Goal: Task Accomplishment & Management: Manage account settings

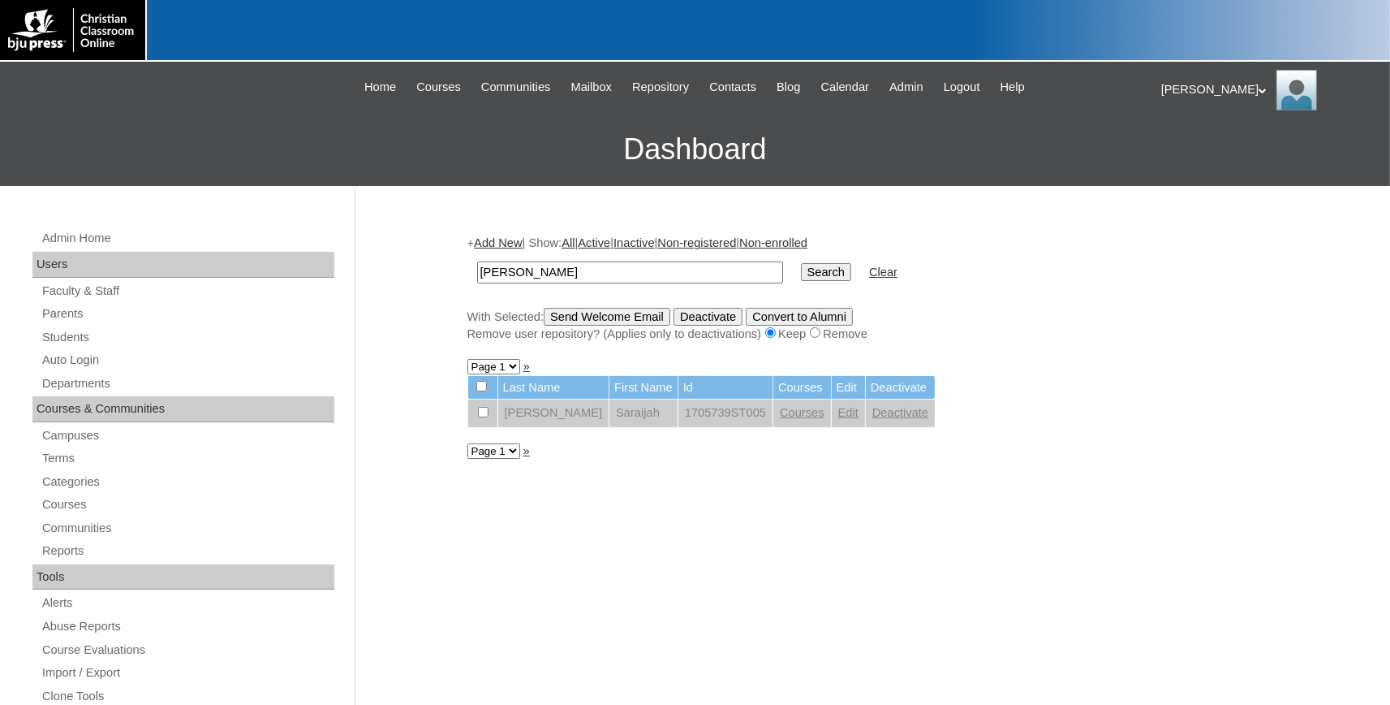
type input "palacios"
click at [801, 263] on input "Search" at bounding box center [826, 272] width 50 height 18
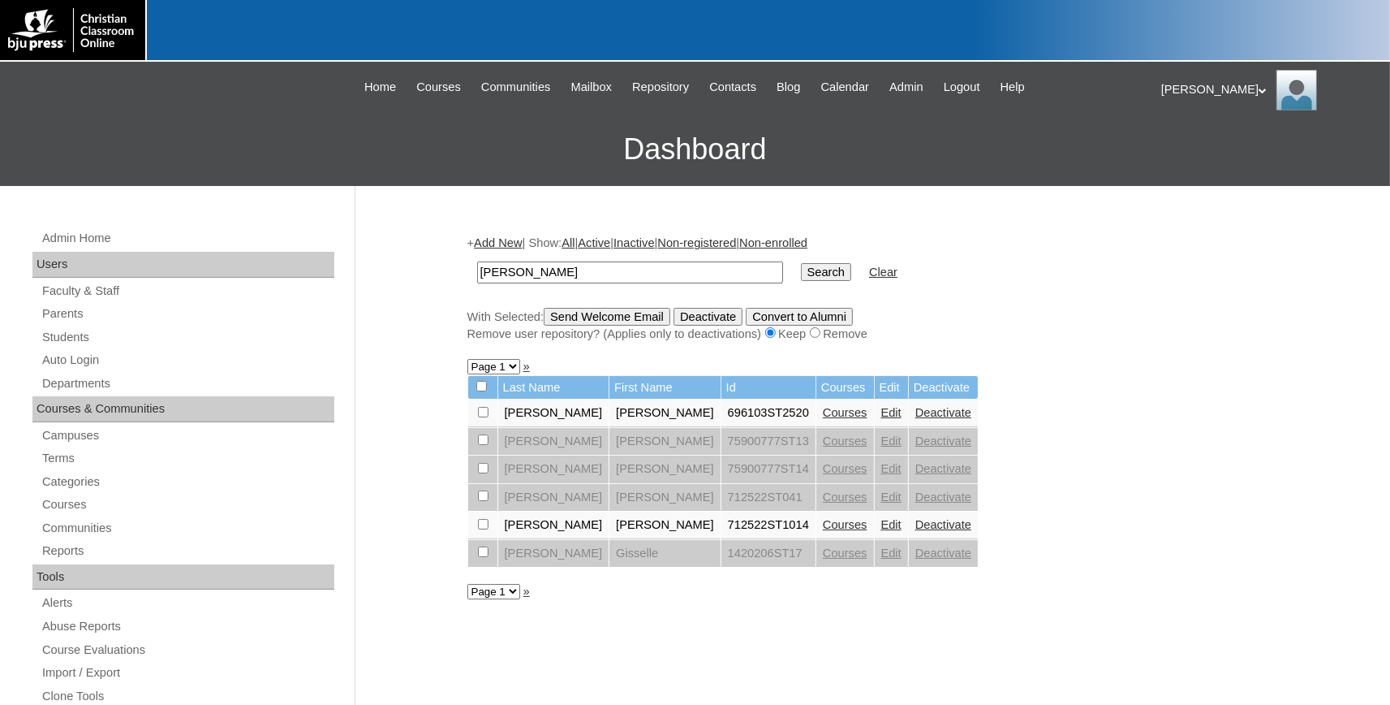
click at [881, 531] on link "Edit" at bounding box center [891, 524] width 20 height 13
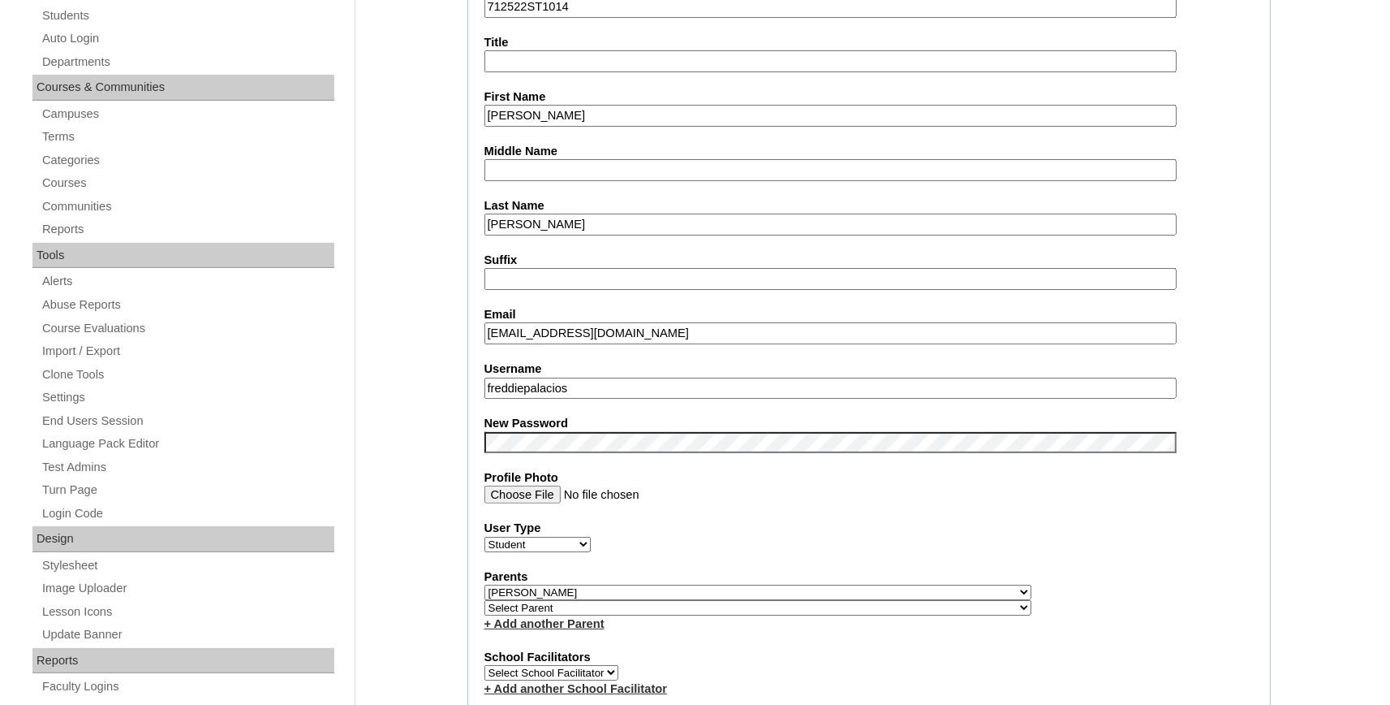
scroll to position [357, 0]
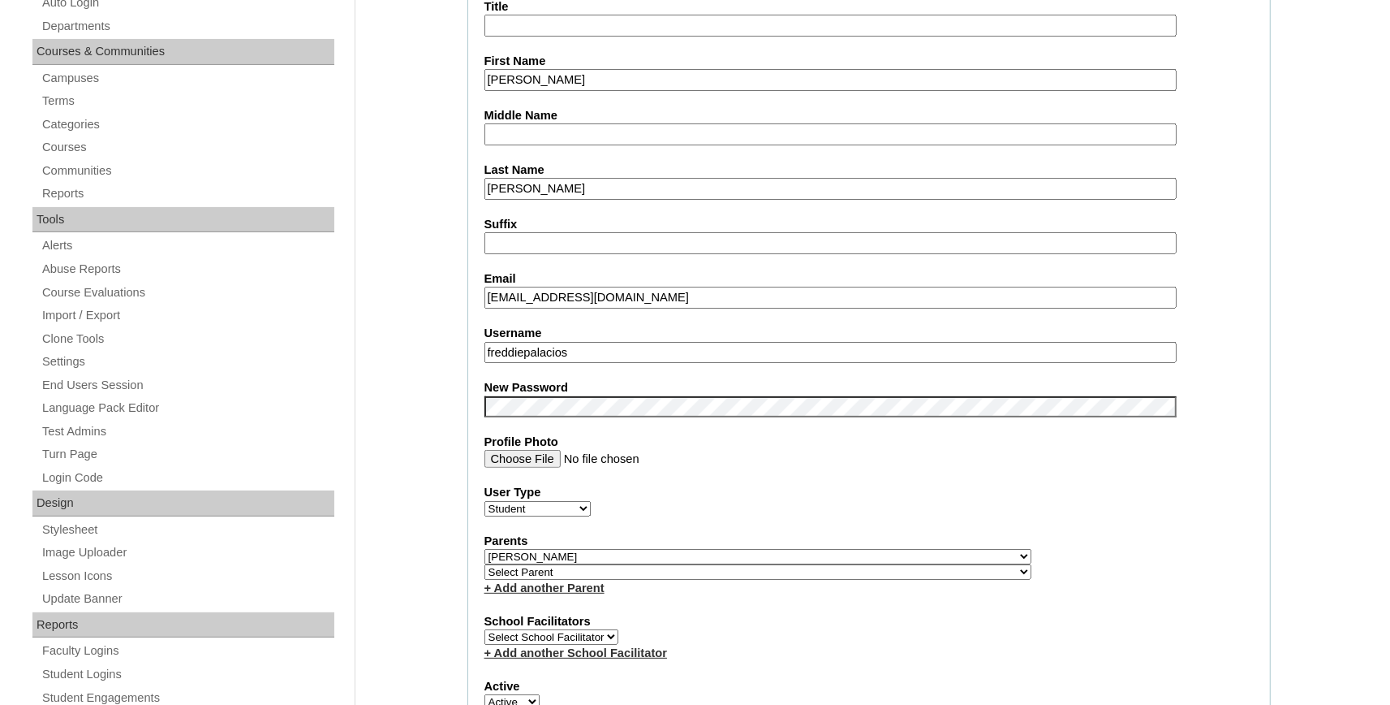
click at [993, 509] on div "User Type Faculty Staff Student Parents School Facilitators" at bounding box center [869, 500] width 769 height 32
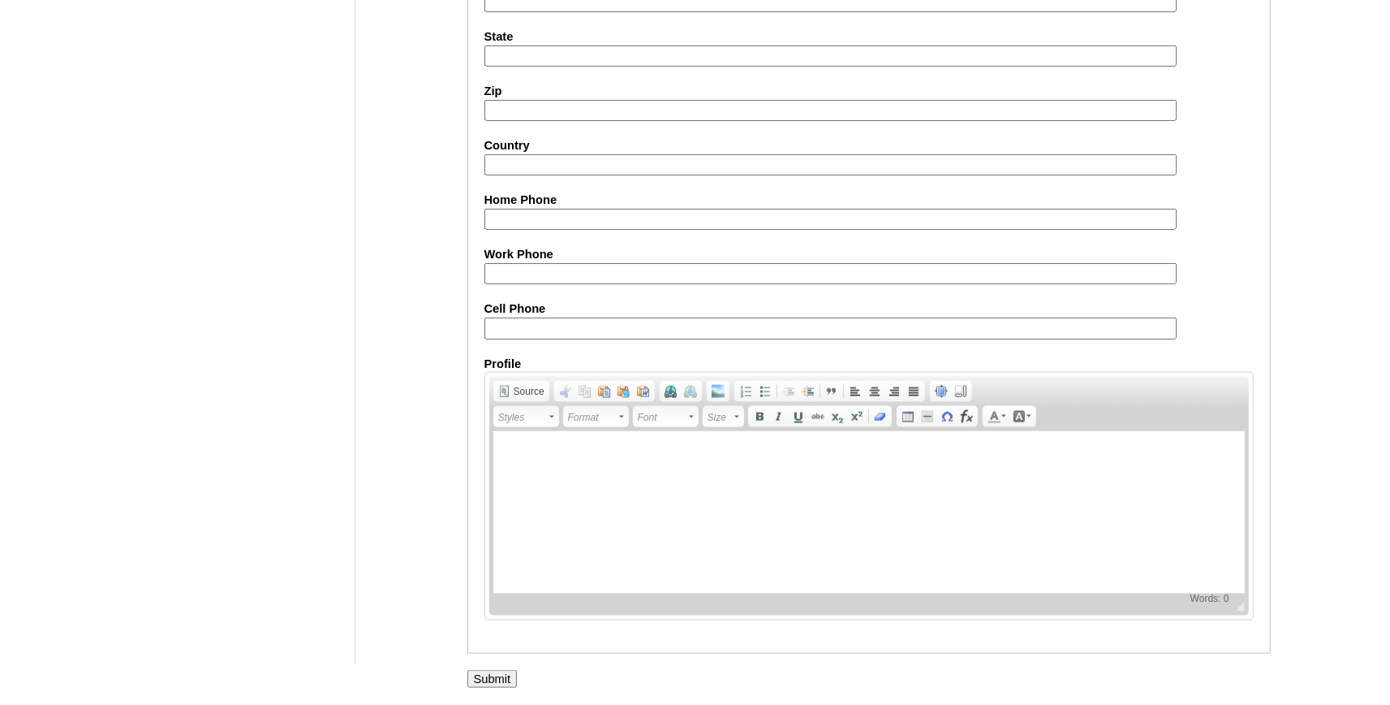
scroll to position [1789, 0]
click at [481, 674] on input "Submit" at bounding box center [493, 679] width 50 height 18
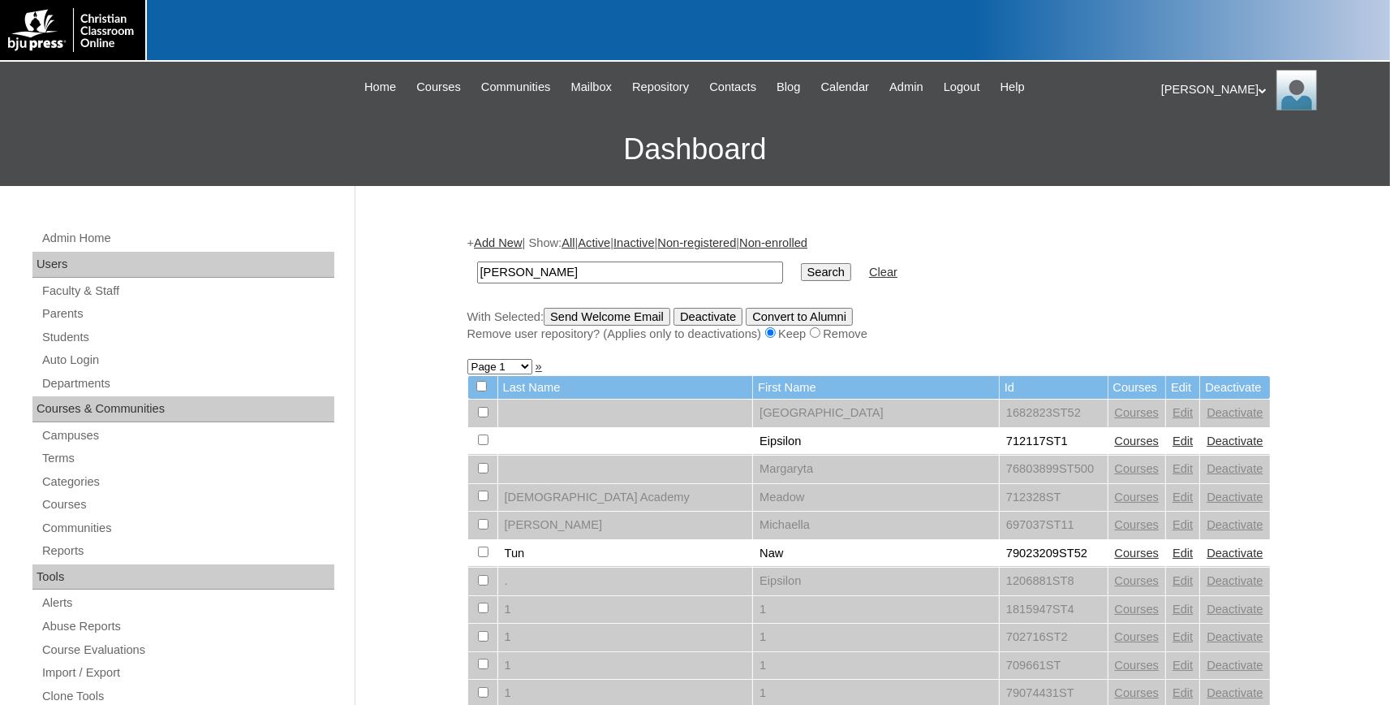
type input "[PERSON_NAME]"
click at [801, 263] on input "Search" at bounding box center [826, 272] width 50 height 18
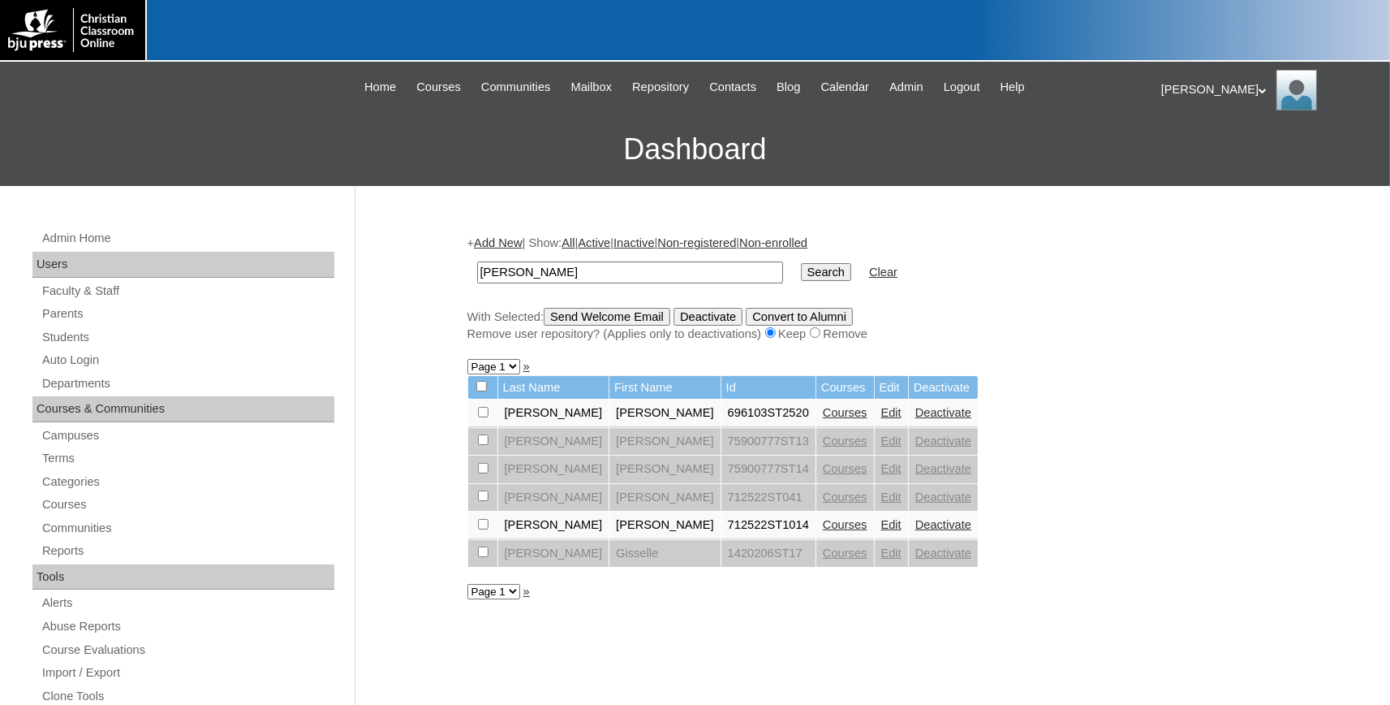
click at [823, 531] on link "Courses" at bounding box center [845, 524] width 45 height 13
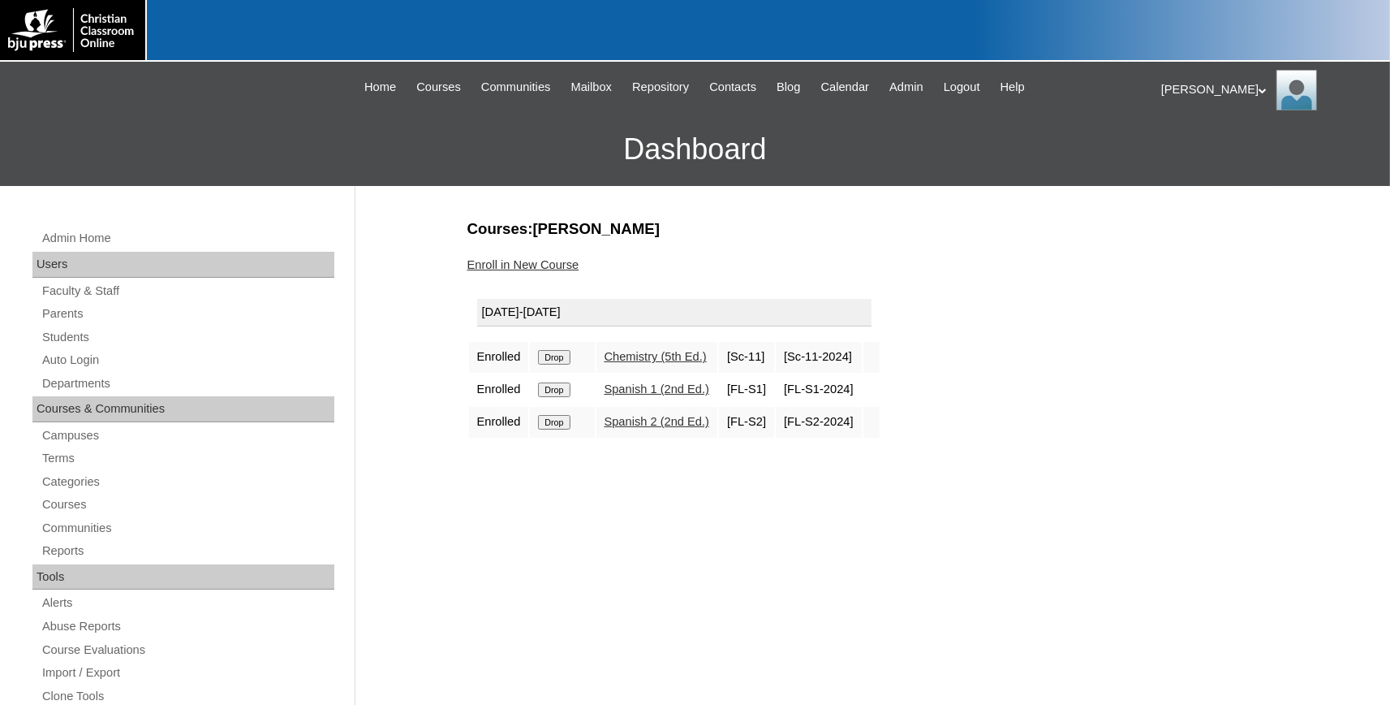
click at [519, 263] on link "Enroll in New Course" at bounding box center [524, 264] width 112 height 13
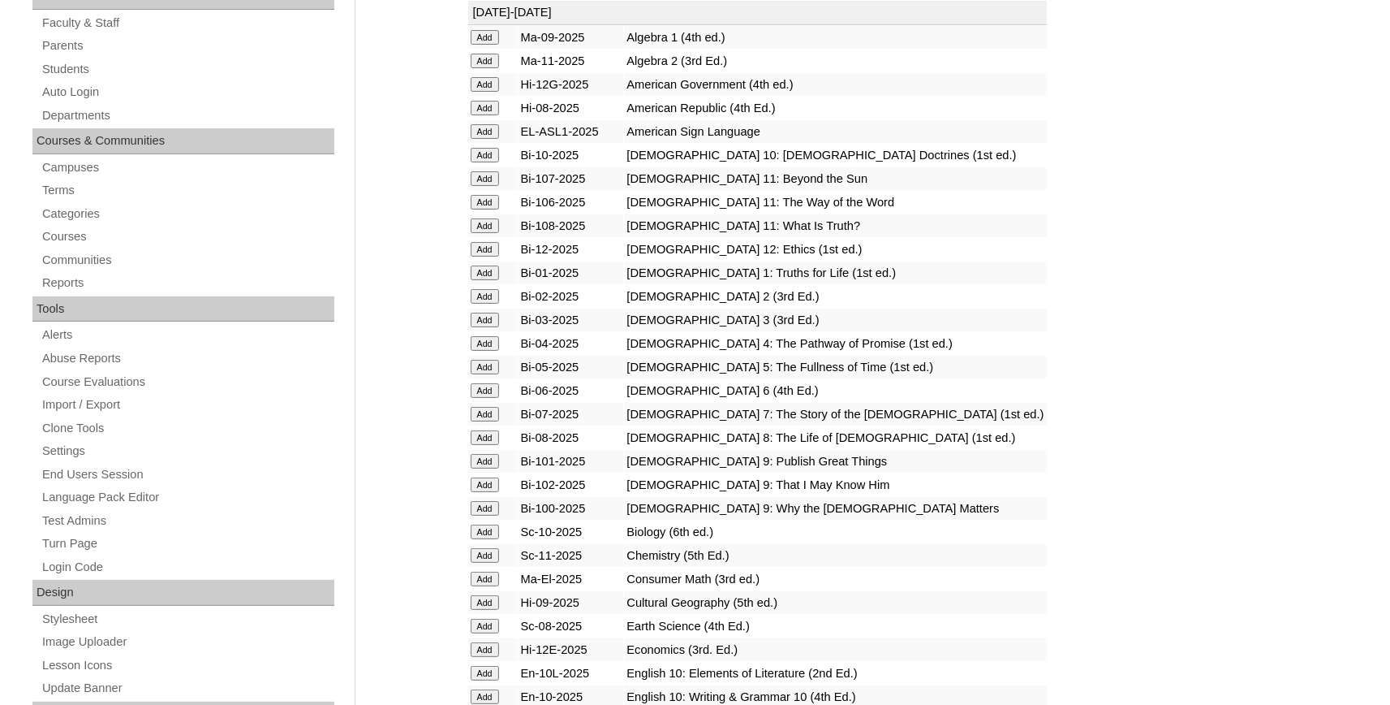
scroll to position [357, 0]
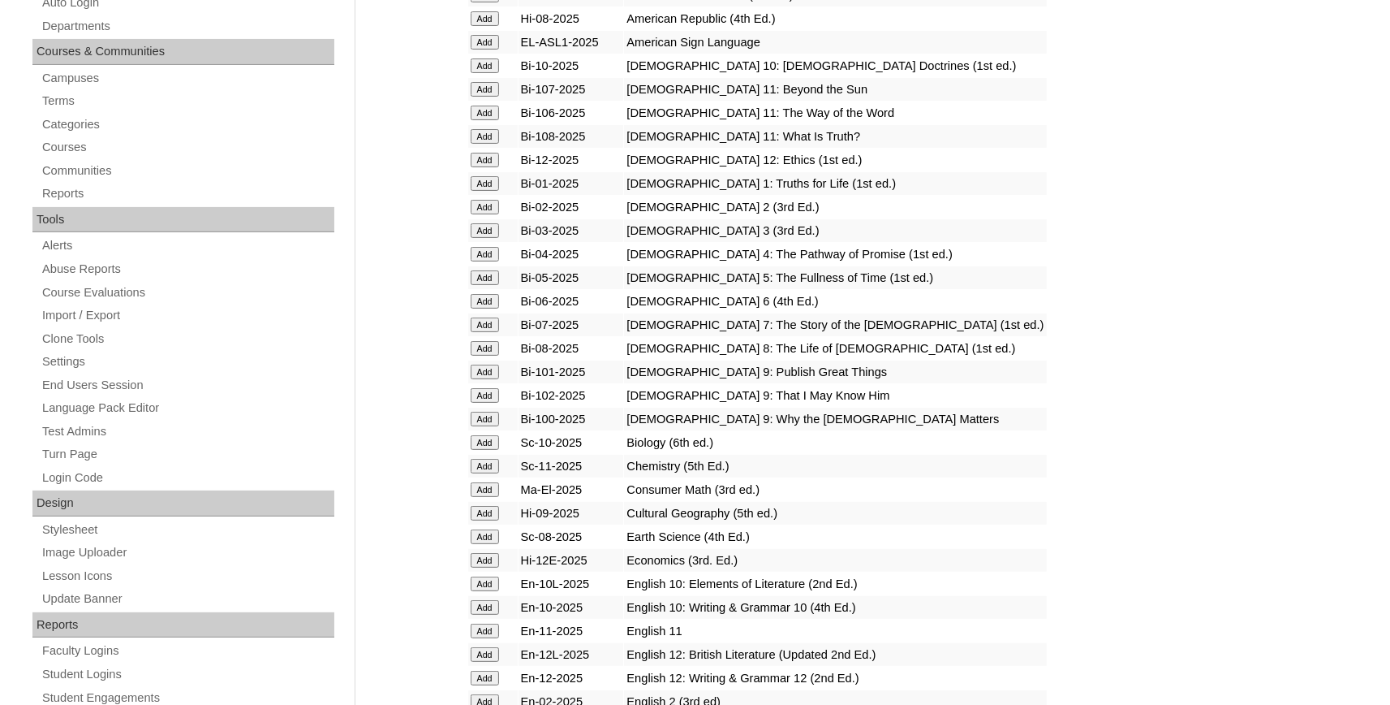
click at [476, 450] on input "Add" at bounding box center [485, 442] width 28 height 15
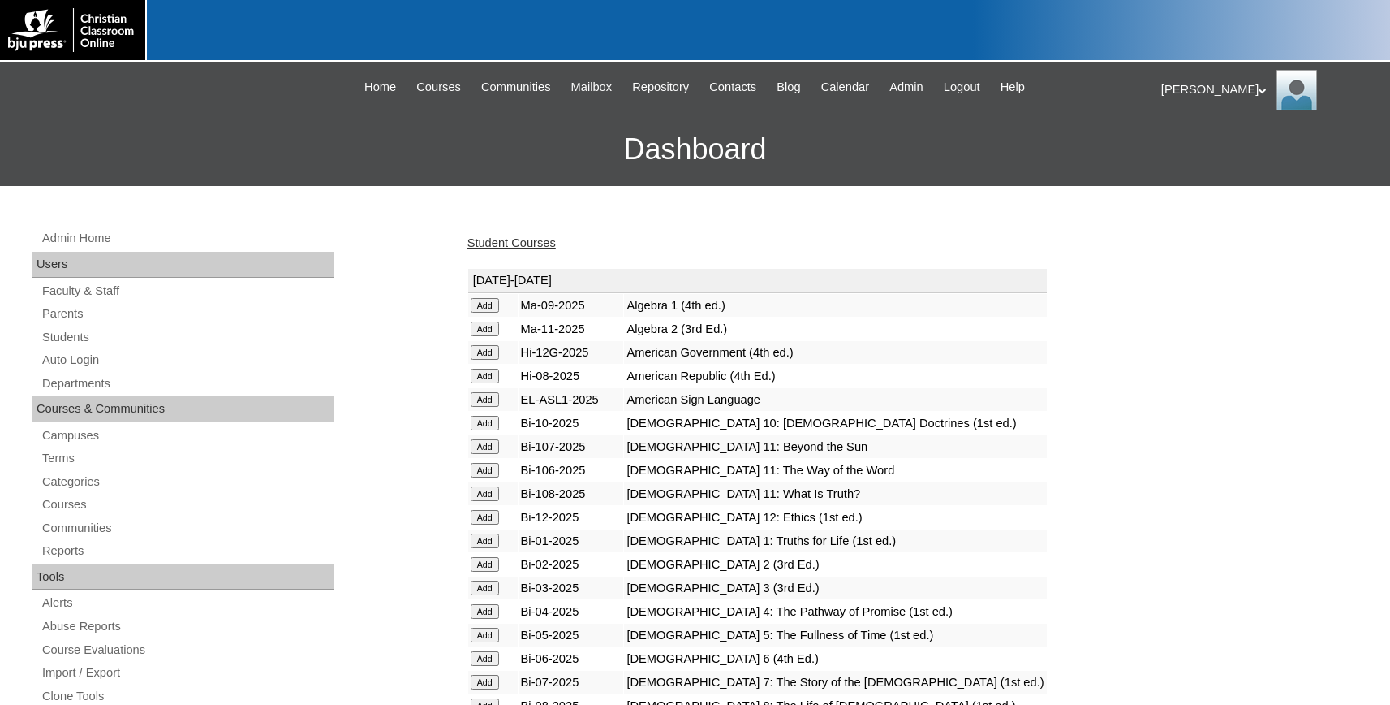
scroll to position [804, 0]
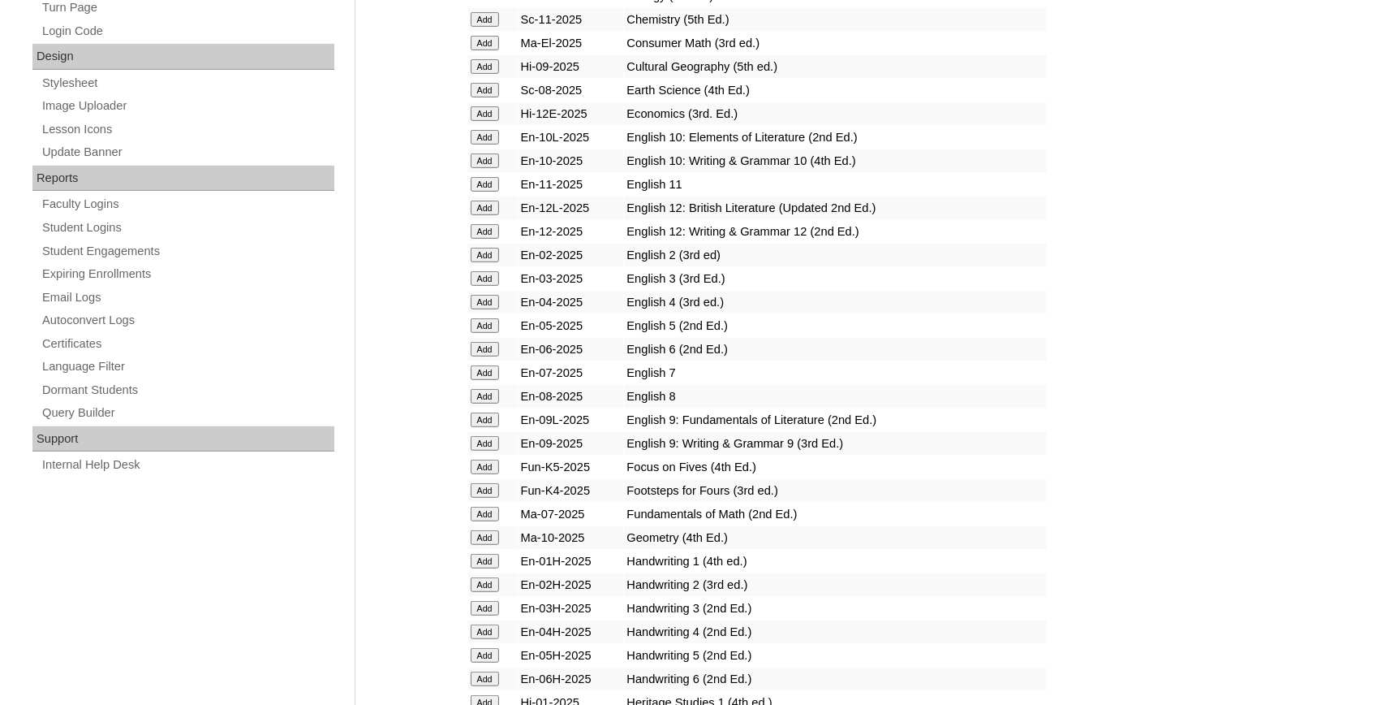
click at [492, 192] on input "Add" at bounding box center [485, 184] width 28 height 15
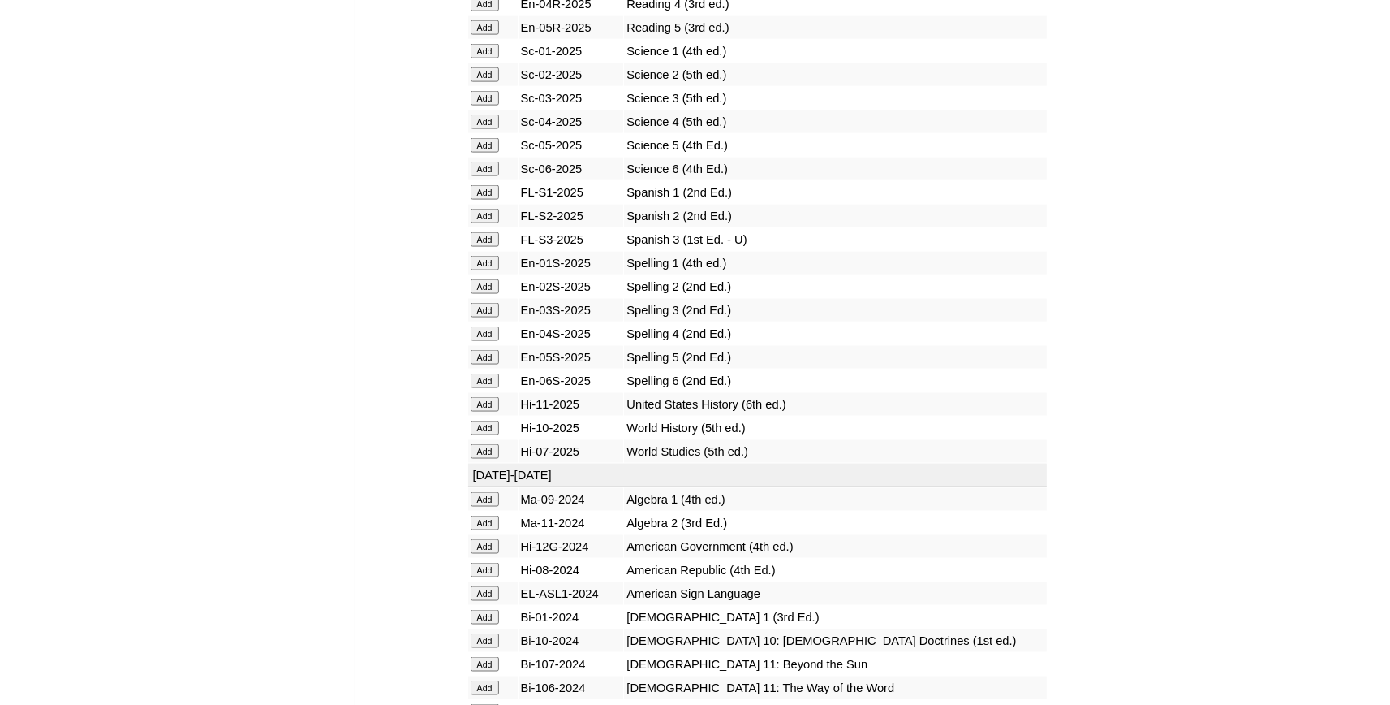
scroll to position [2232, 0]
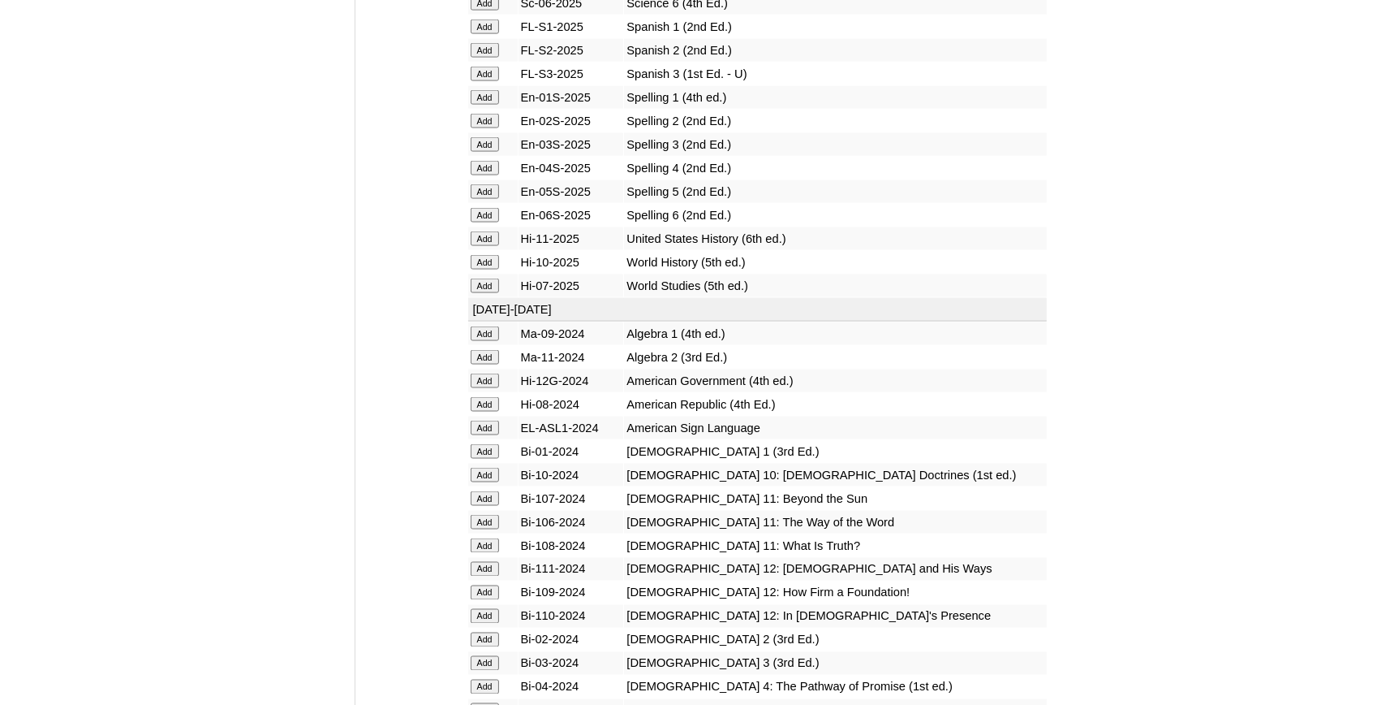
click at [479, 269] on input "Add" at bounding box center [485, 262] width 28 height 15
